Goal: Find specific page/section: Find specific page/section

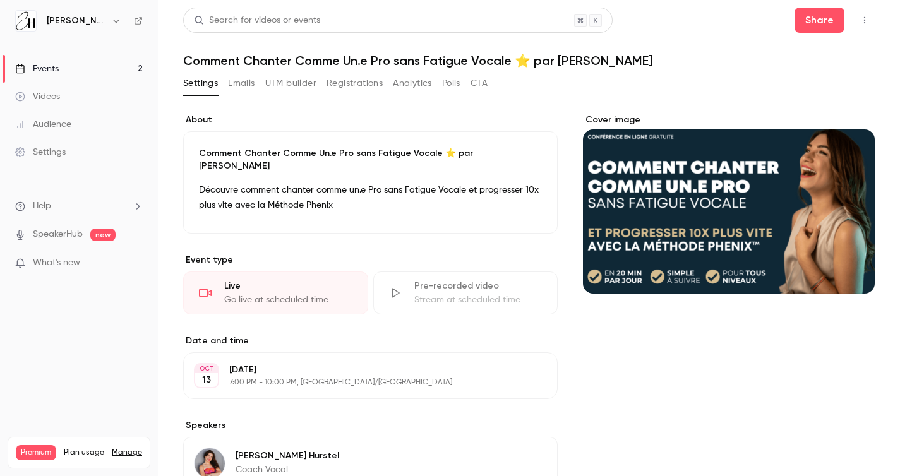
scroll to position [42, 0]
click at [111, 23] on icon "button" at bounding box center [116, 21] width 10 height 10
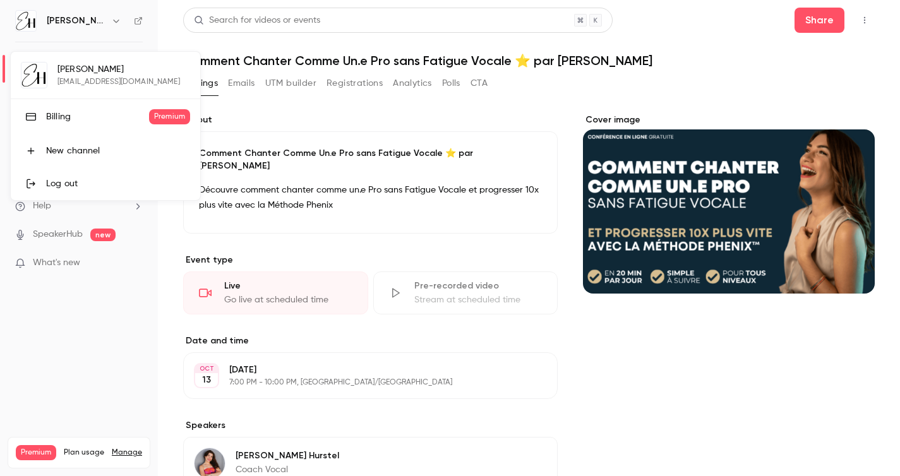
click at [76, 118] on div "Billing" at bounding box center [97, 117] width 103 height 13
